Goal: Transaction & Acquisition: Purchase product/service

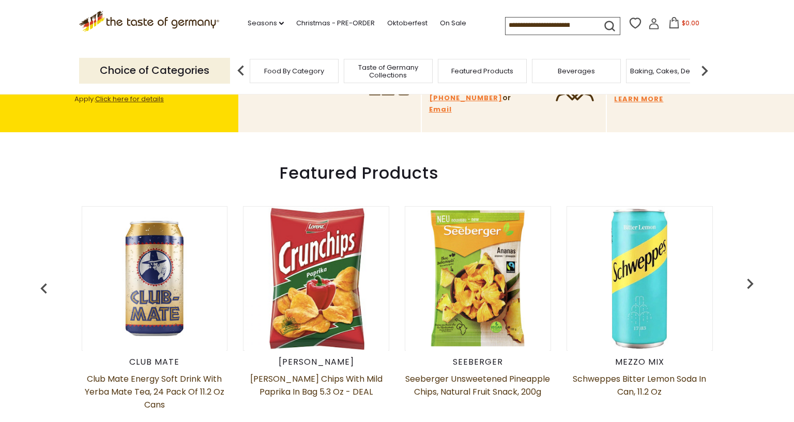
scroll to position [326, 0]
click at [384, 71] on span "Taste of Germany Collections" at bounding box center [388, 72] width 83 height 16
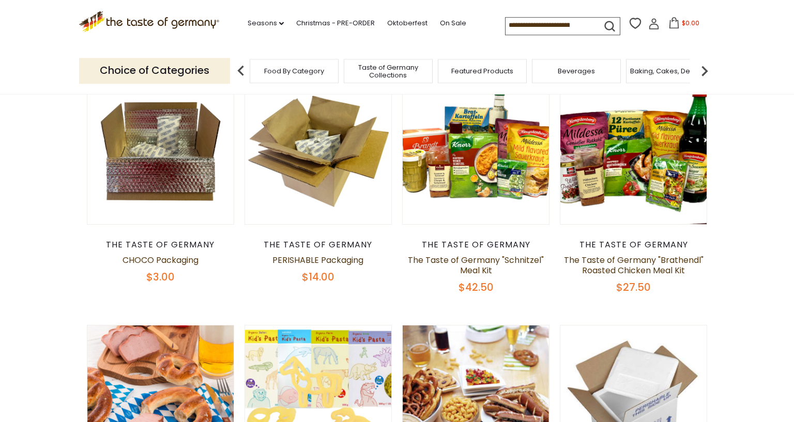
scroll to position [386, 0]
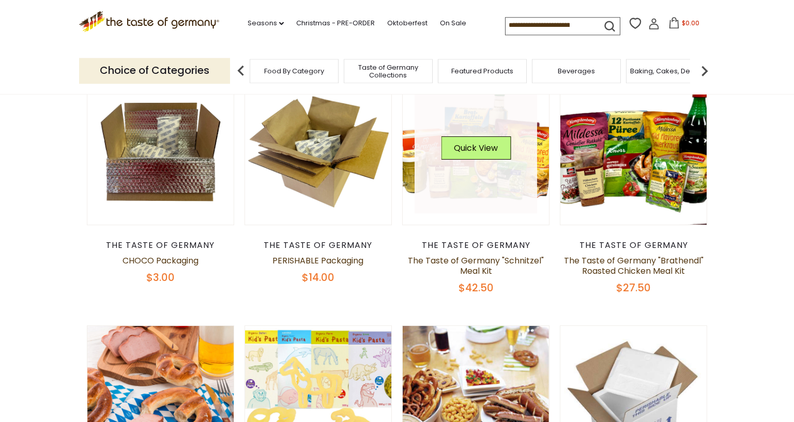
click at [444, 201] on link at bounding box center [475, 151] width 123 height 123
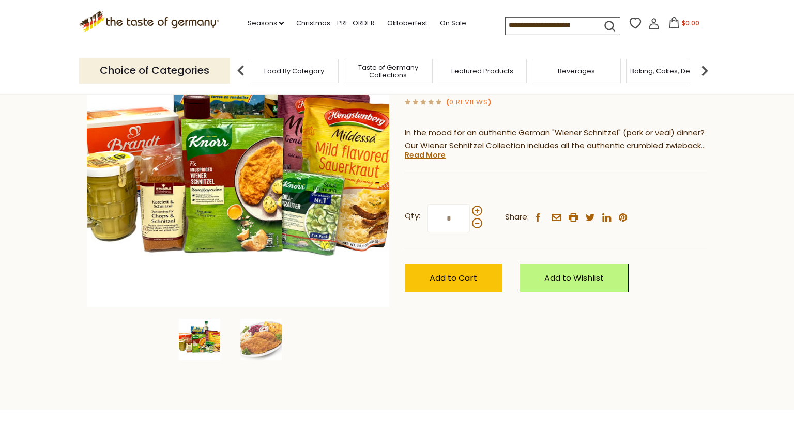
scroll to position [140, 0]
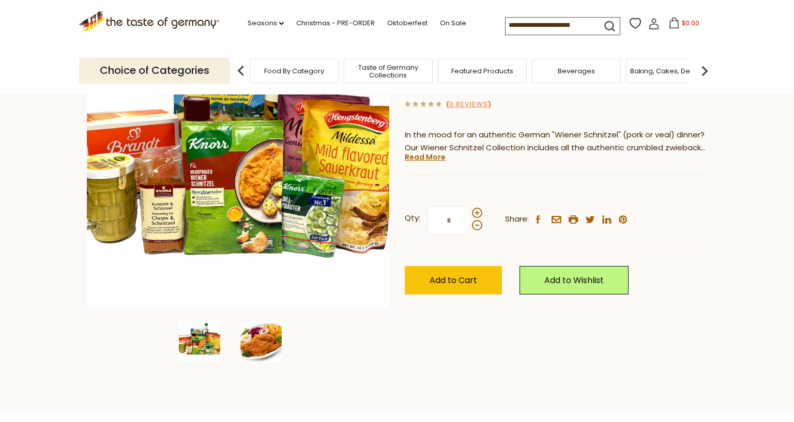
click at [251, 340] on img at bounding box center [260, 341] width 41 height 41
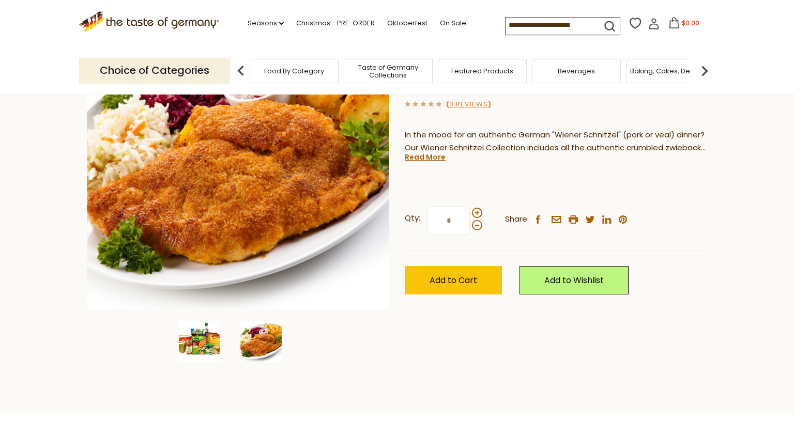
click at [198, 345] on img at bounding box center [199, 341] width 41 height 41
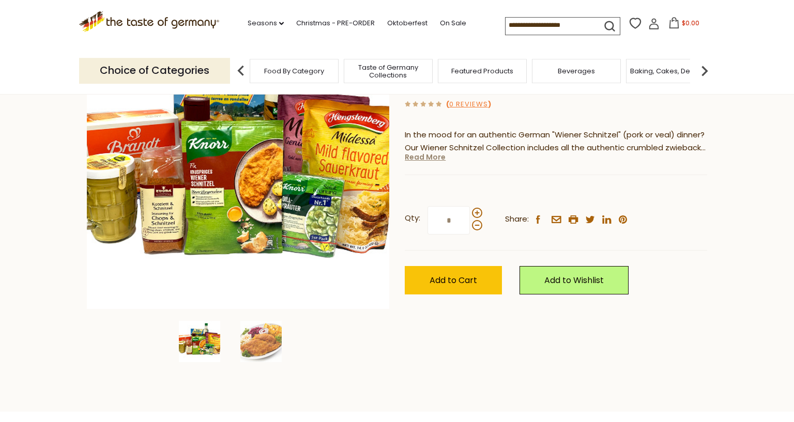
click at [422, 162] on link "Read More" at bounding box center [425, 157] width 41 height 10
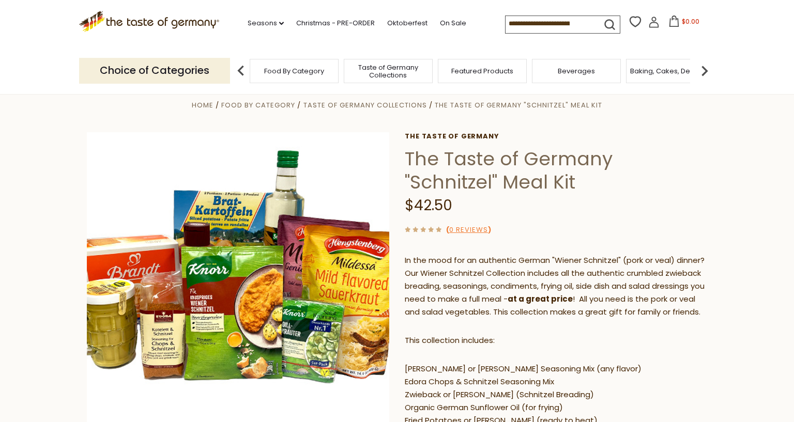
scroll to position [0, 0]
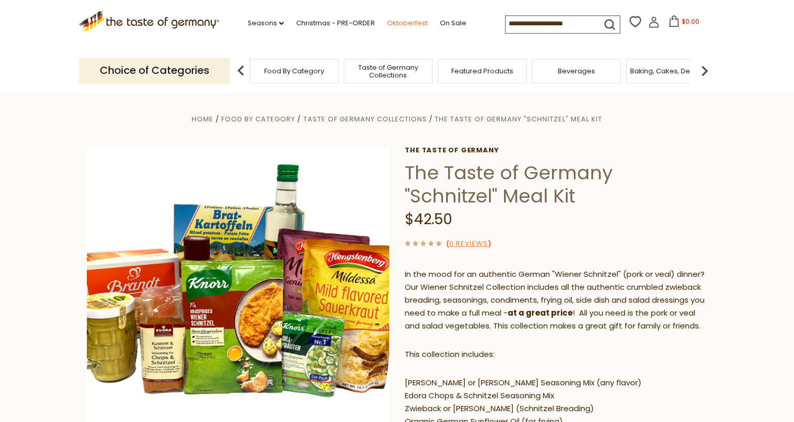
click at [387, 21] on link "Oktoberfest" at bounding box center [407, 23] width 40 height 11
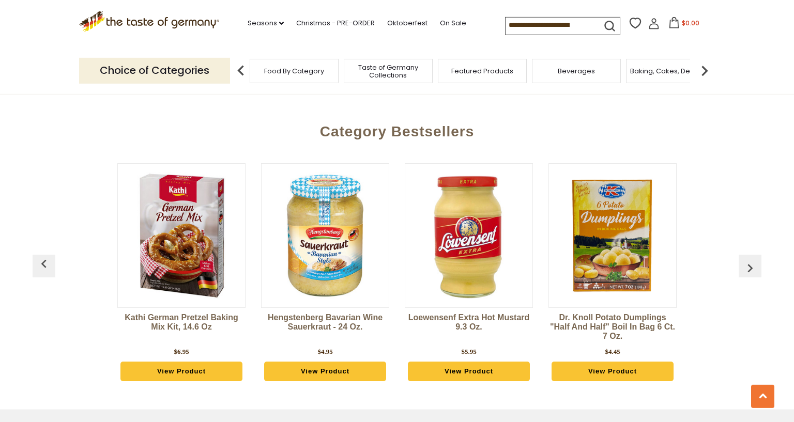
scroll to position [2791, 0]
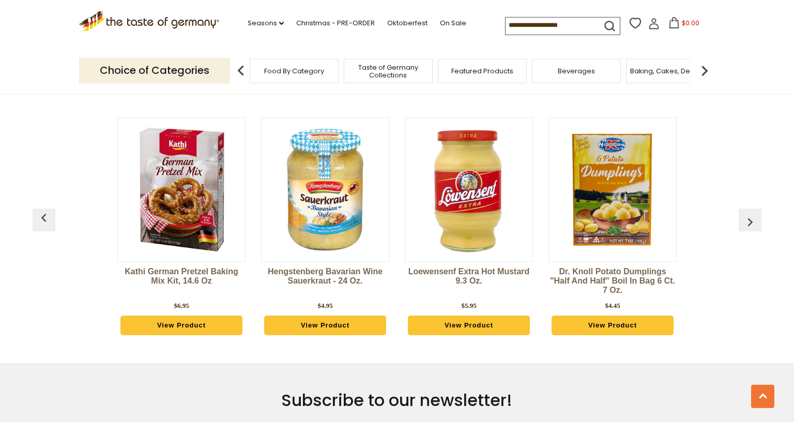
click at [640, 253] on img at bounding box center [612, 189] width 127 height 127
